Goal: Task Accomplishment & Management: Use online tool/utility

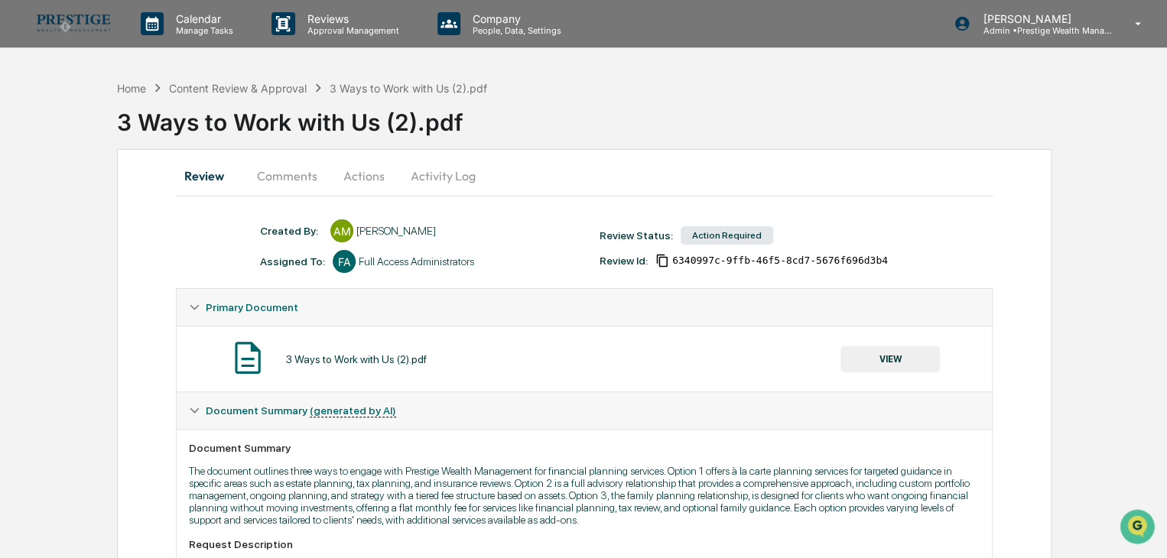
click at [355, 178] on button "Actions" at bounding box center [364, 176] width 69 height 37
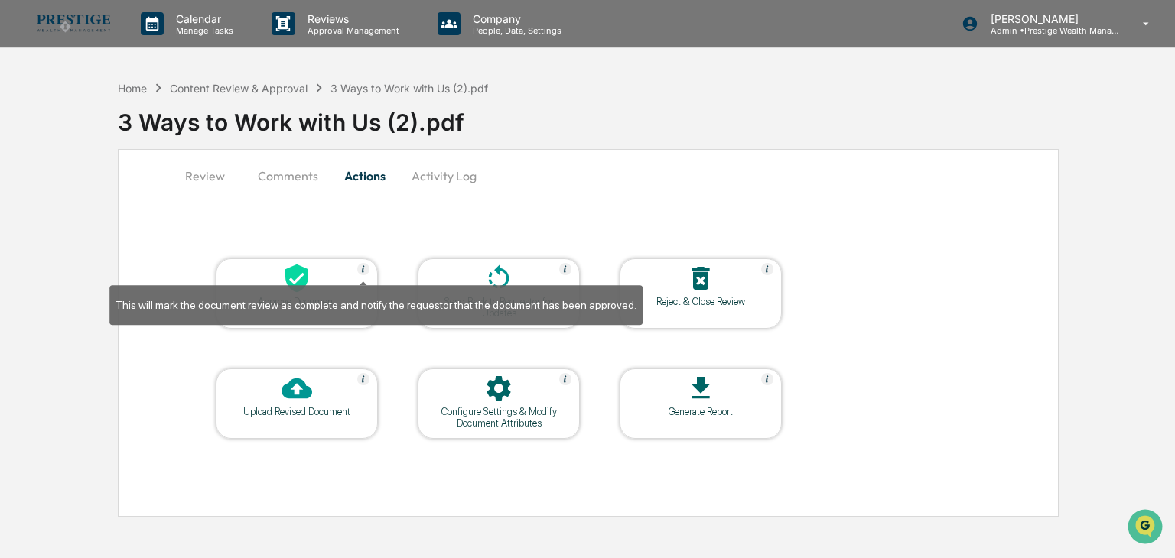
click at [305, 282] on div "This will mark the document review as complete and notify the requestor that th…" at bounding box center [375, 300] width 533 height 50
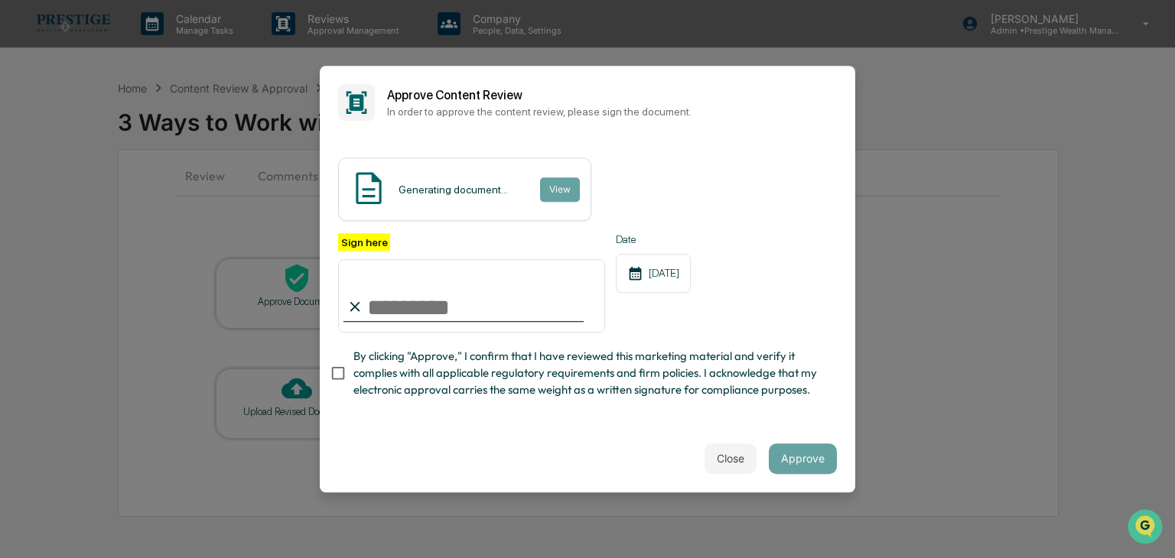
click at [470, 192] on div "Generating document..." at bounding box center [453, 190] width 109 height 12
click at [548, 188] on button "View" at bounding box center [559, 189] width 40 height 24
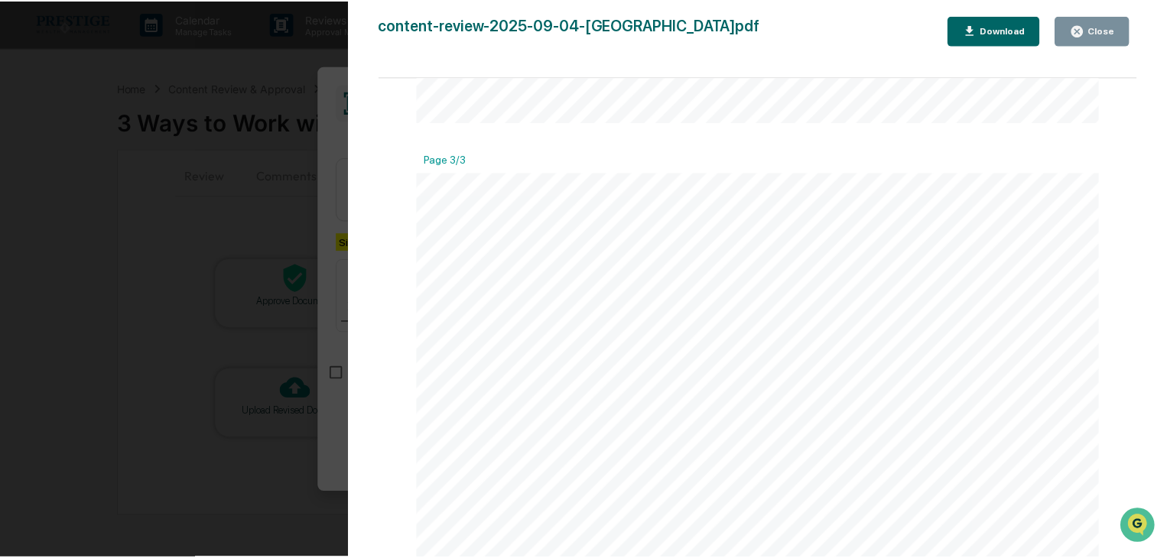
scroll to position [1980, 0]
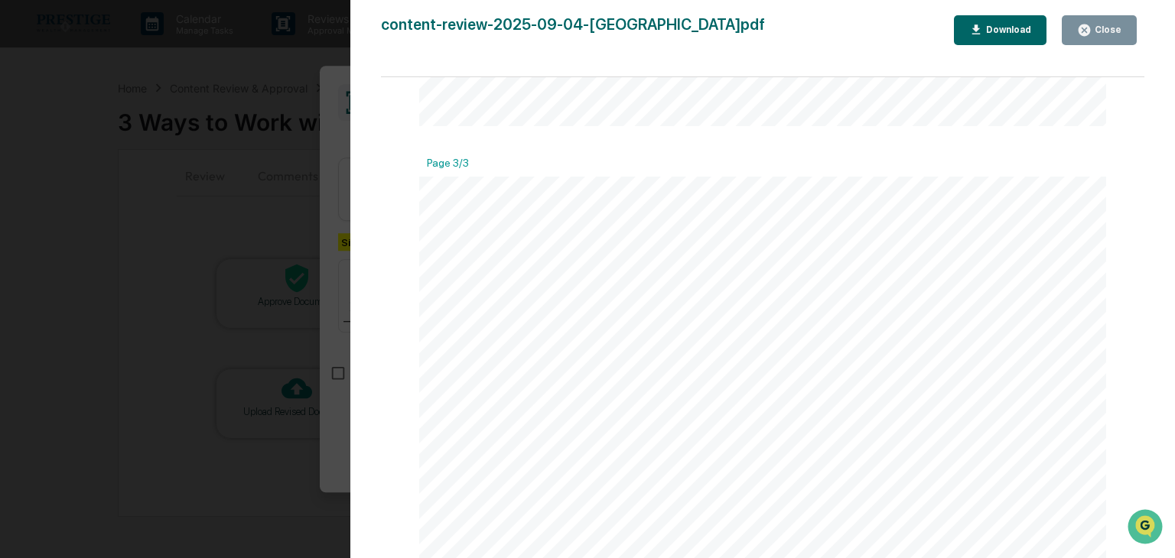
click at [1083, 28] on icon "button" at bounding box center [1084, 29] width 11 height 11
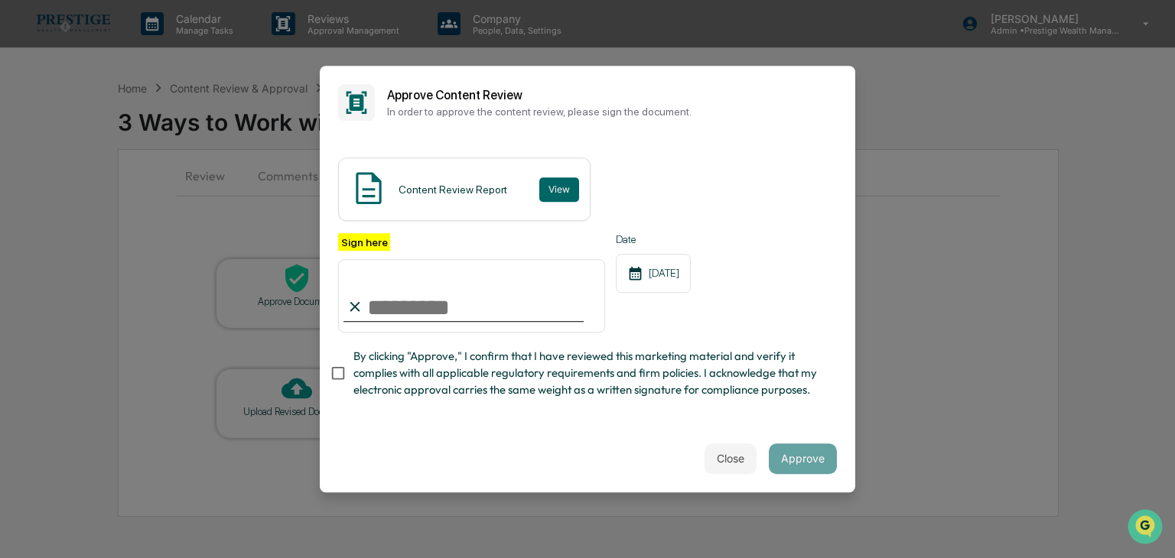
click at [507, 310] on input "Sign here" at bounding box center [471, 295] width 267 height 73
type input "**********"
click at [800, 458] on button "Approve" at bounding box center [803, 459] width 68 height 31
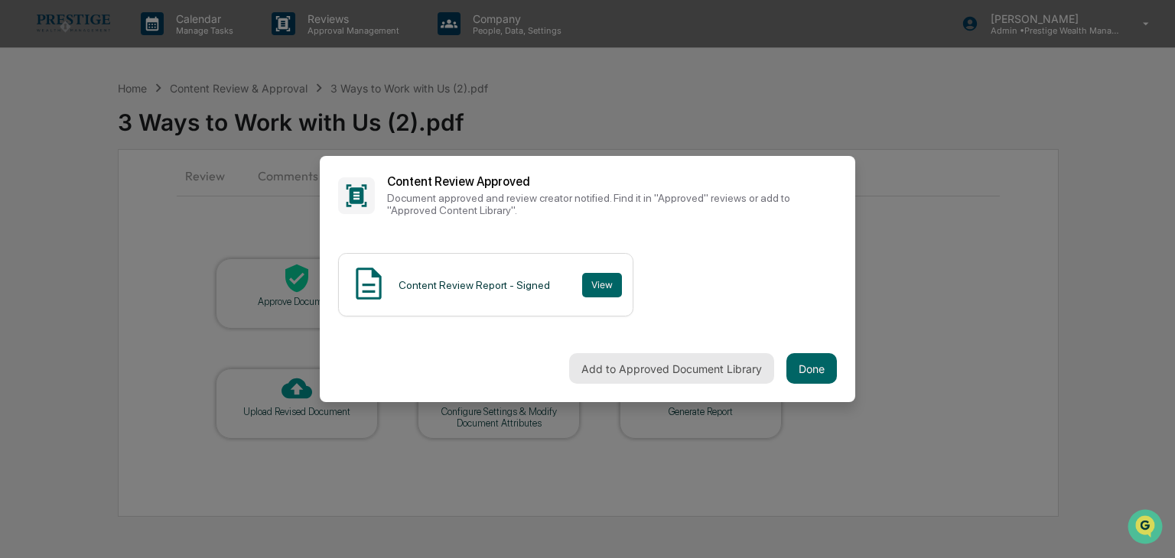
click at [728, 371] on button "Add to Approved Document Library" at bounding box center [671, 368] width 205 height 31
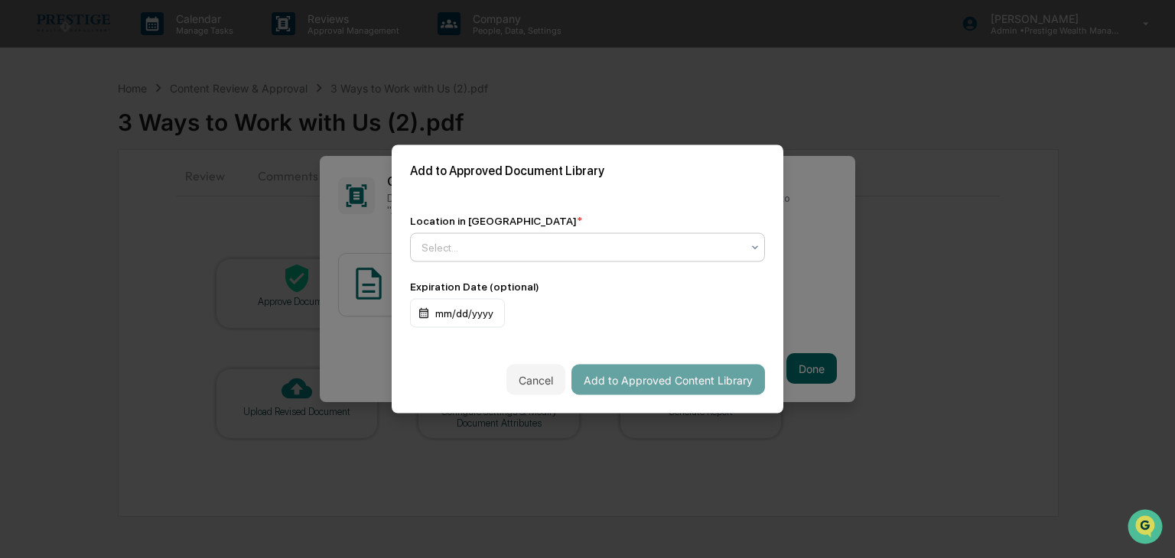
click at [544, 256] on div "Select..." at bounding box center [581, 247] width 335 height 21
click at [758, 246] on icon at bounding box center [755, 248] width 12 height 12
click at [688, 252] on div at bounding box center [581, 247] width 320 height 15
click at [664, 285] on div "No options" at bounding box center [587, 281] width 353 height 24
click at [669, 339] on div "Location in Library * Use Up and Down to choose options, press Enter to select …" at bounding box center [588, 272] width 392 height 150
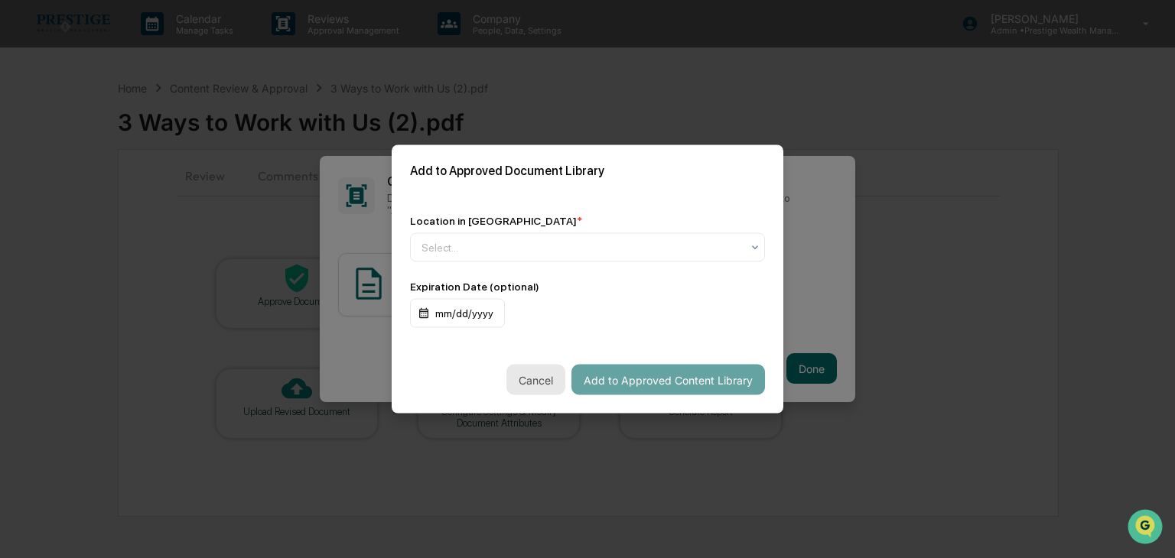
click at [529, 380] on button "Cancel" at bounding box center [535, 380] width 59 height 31
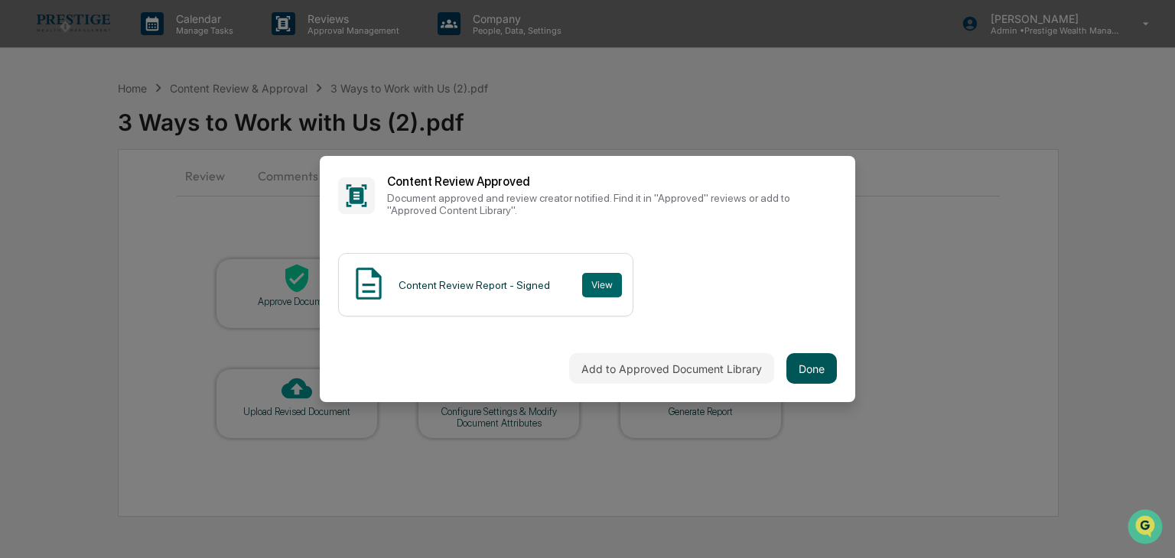
click at [807, 365] on button "Done" at bounding box center [811, 368] width 50 height 31
